Goal: Task Accomplishment & Management: Manage account settings

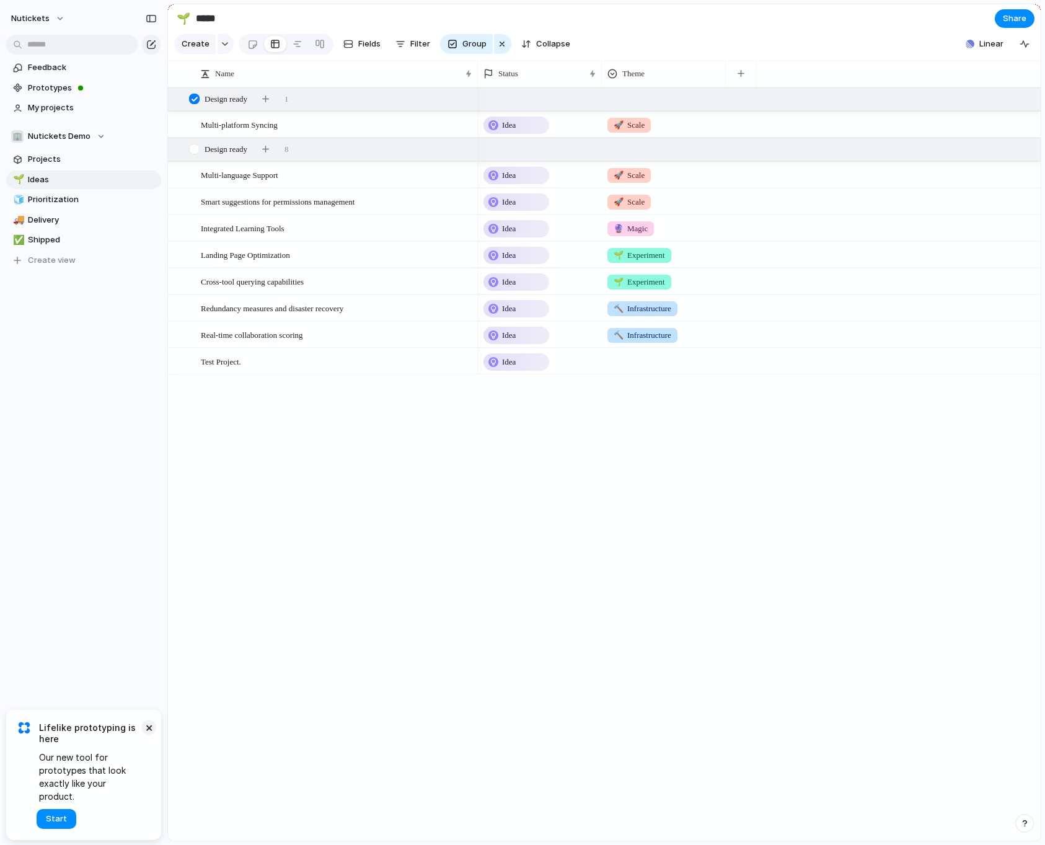
click at [147, 735] on button "×" at bounding box center [148, 727] width 15 height 15
click at [345, 469] on div "Multi-platform Syncing Multi-language Support Smart suggestions for permissions…" at bounding box center [604, 463] width 873 height 753
click at [27, 19] on span "nutickets" at bounding box center [30, 18] width 38 height 12
click at [50, 47] on span "Settings" at bounding box center [46, 46] width 34 height 12
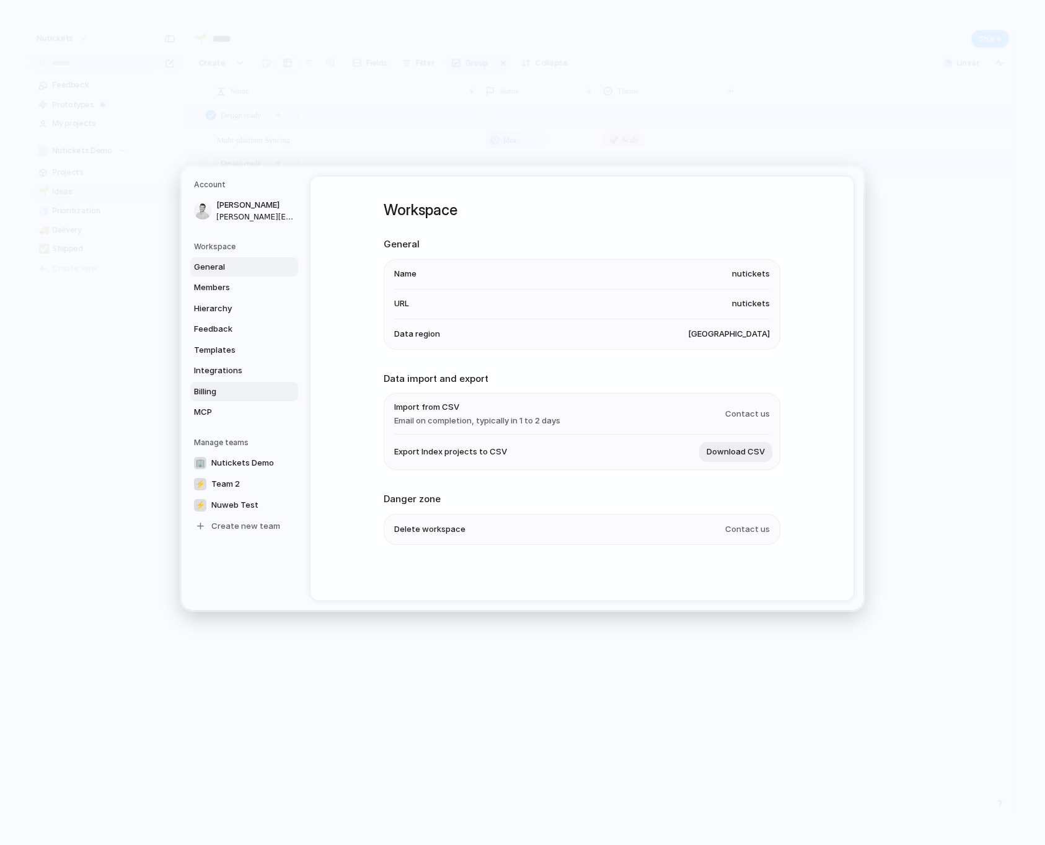
click at [223, 398] on link "Billing" at bounding box center [244, 392] width 108 height 20
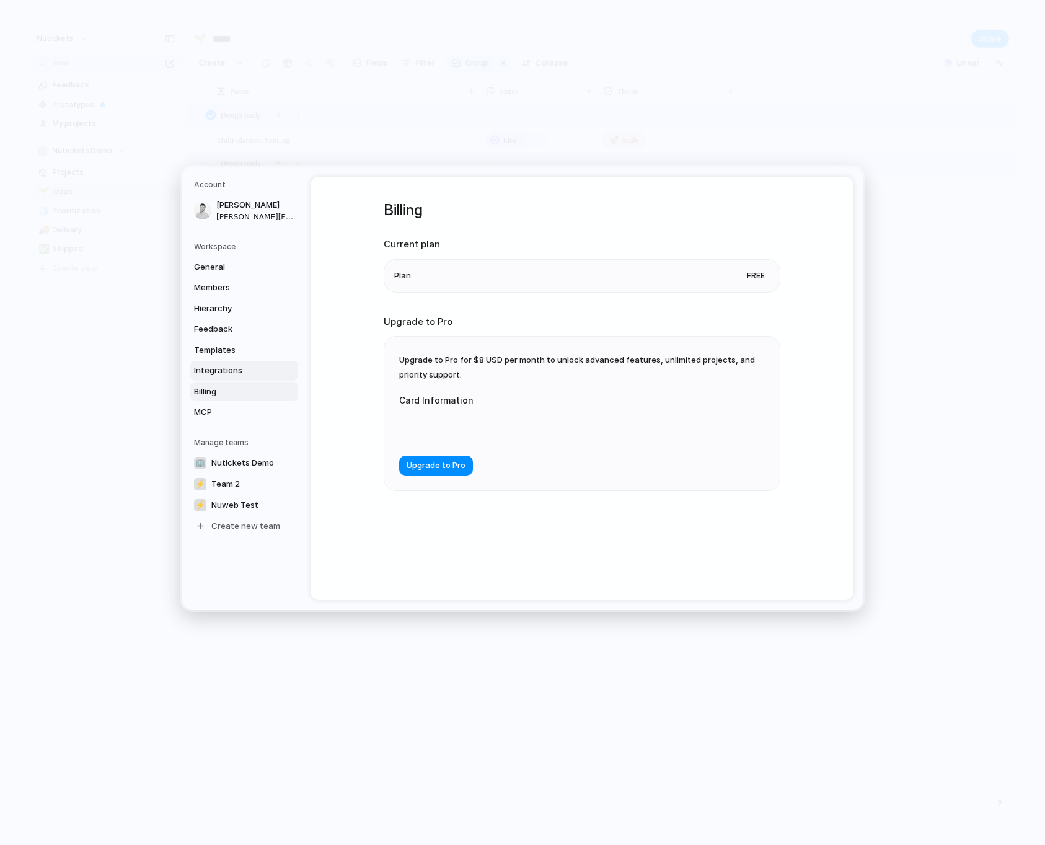
click at [247, 378] on link "Integrations" at bounding box center [244, 371] width 108 height 20
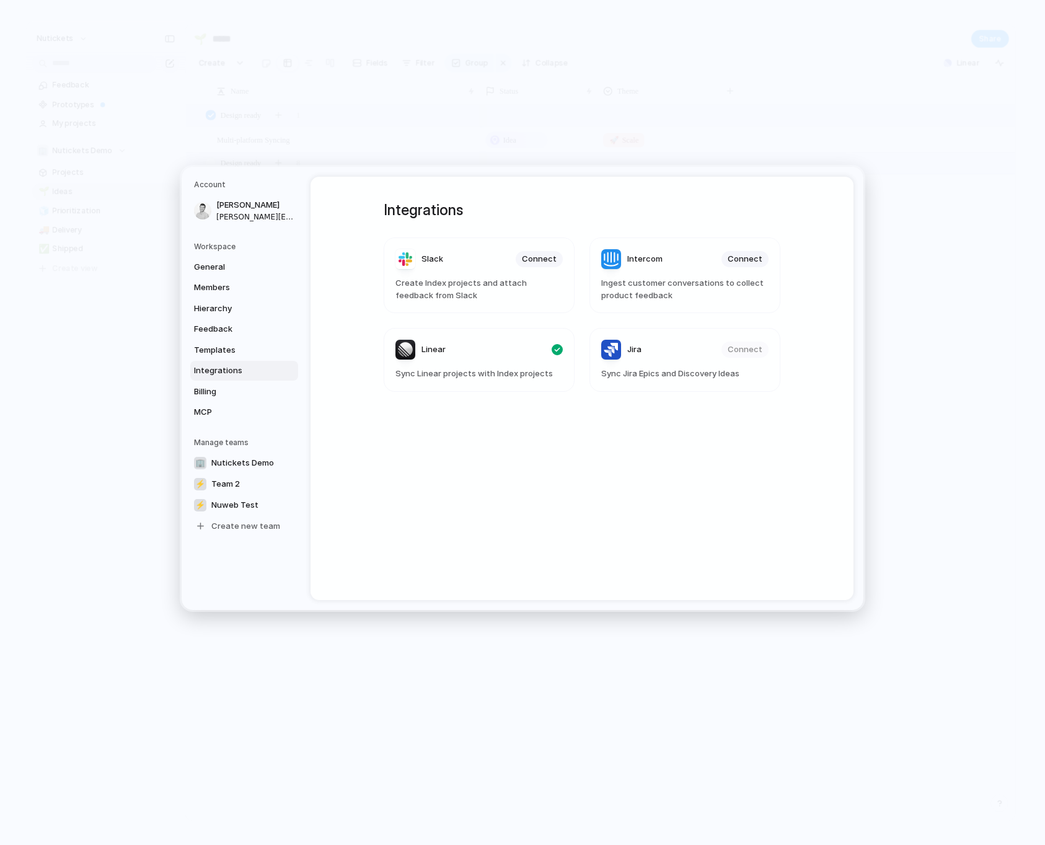
click at [236, 370] on span "Integrations" at bounding box center [233, 371] width 79 height 12
click at [227, 391] on span "Billing" at bounding box center [233, 392] width 79 height 12
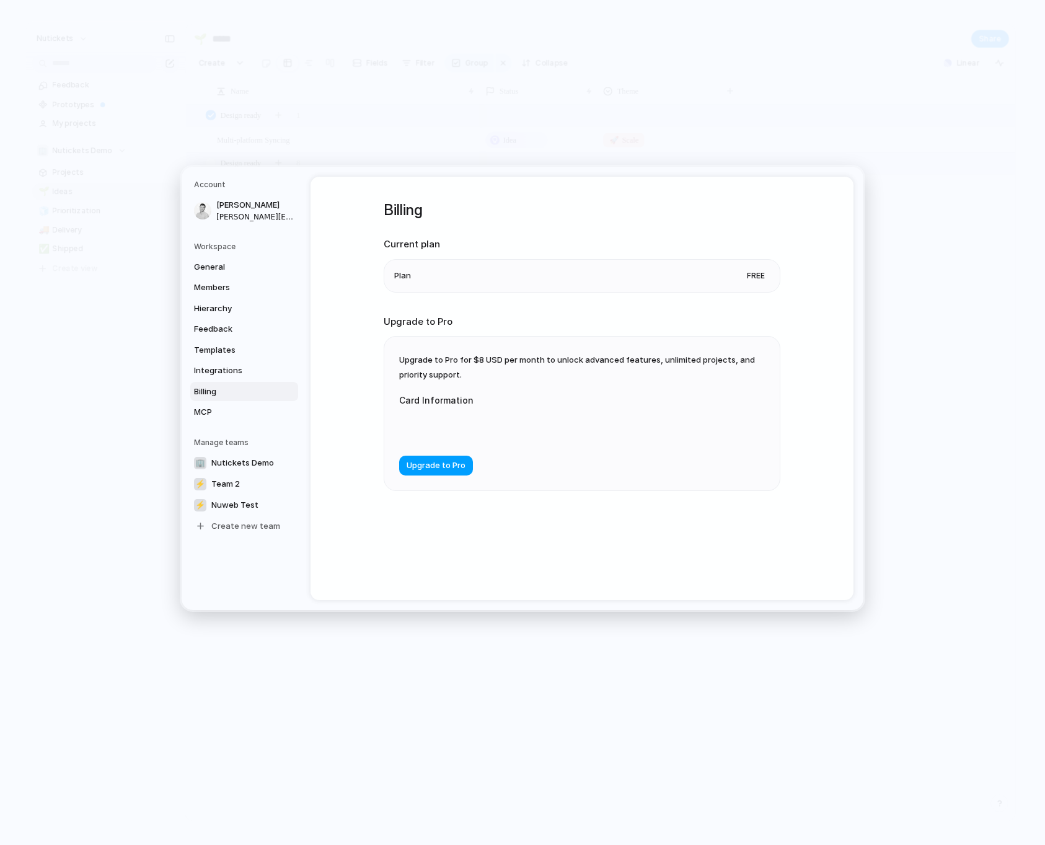
click at [432, 463] on span "Upgrade to Pro" at bounding box center [436, 466] width 59 height 12
click at [365, 453] on div "Billing Current plan Plan Free Upgrade to Pro Upgrade to Pro for $8 USD per mon…" at bounding box center [582, 388] width 543 height 423
click at [239, 249] on h5 "Workspace" at bounding box center [246, 246] width 104 height 11
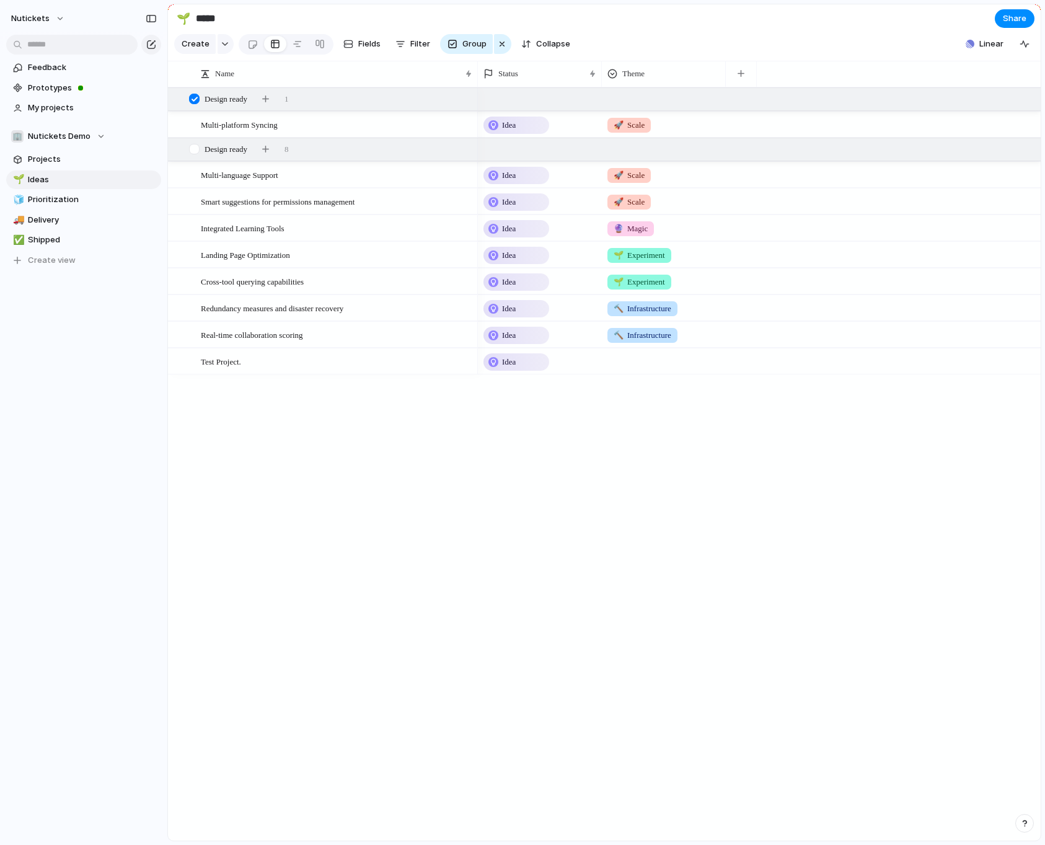
click at [224, 430] on div "Multi-platform Syncing Multi-language Support Smart suggestions for permissions…" at bounding box center [604, 463] width 873 height 753
click at [50, 200] on span "Prioritization" at bounding box center [92, 199] width 129 height 12
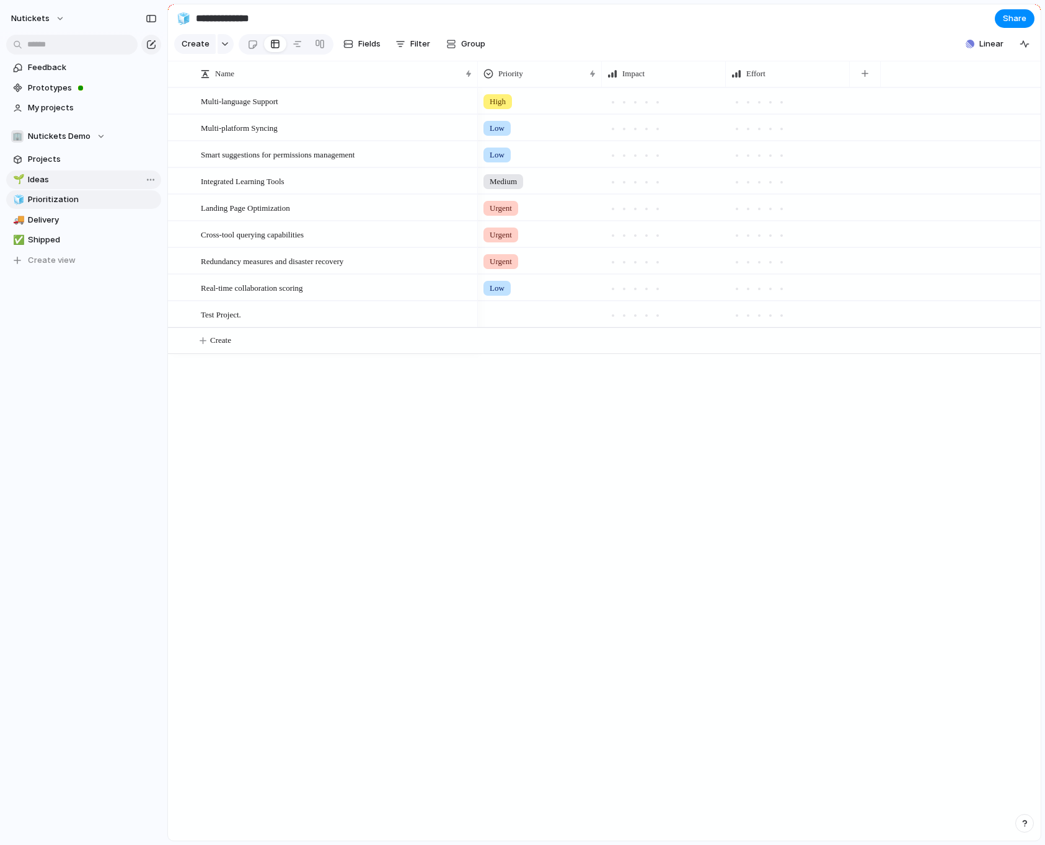
click at [53, 177] on span "Ideas" at bounding box center [92, 180] width 129 height 12
type input "*****"
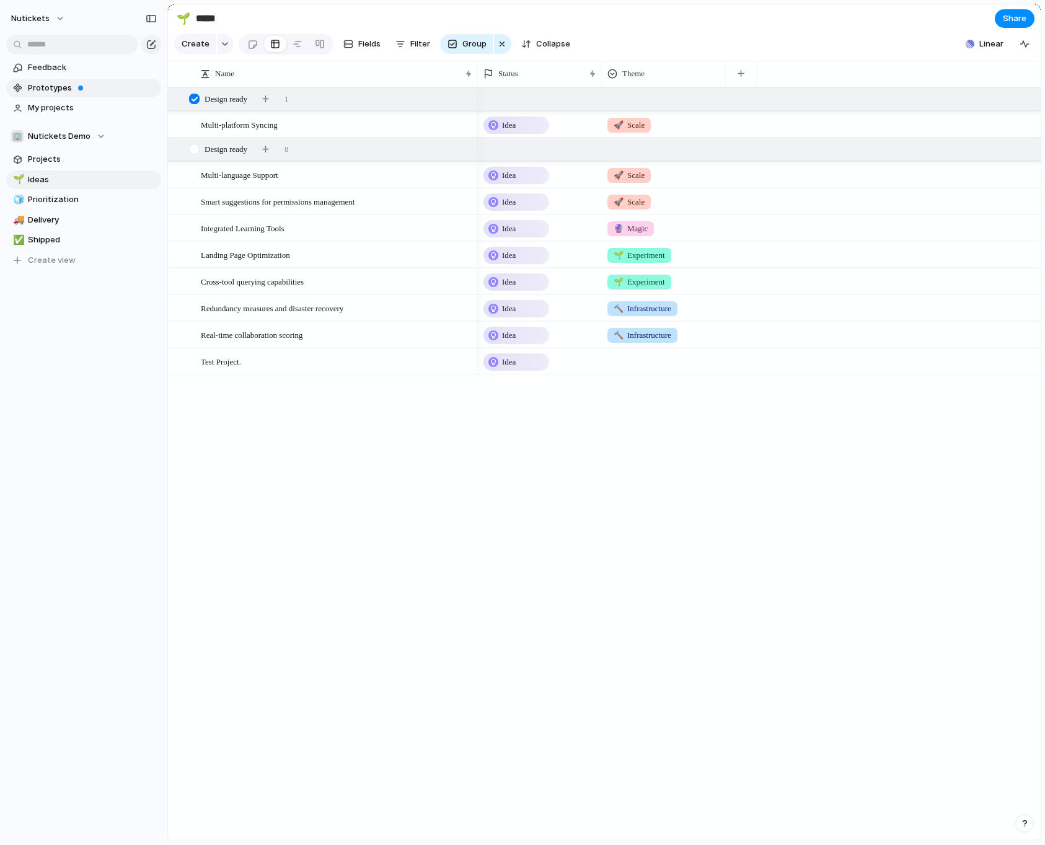
click at [63, 95] on link "Prototypes" at bounding box center [83, 88] width 155 height 19
